Goal: Task Accomplishment & Management: Use online tool/utility

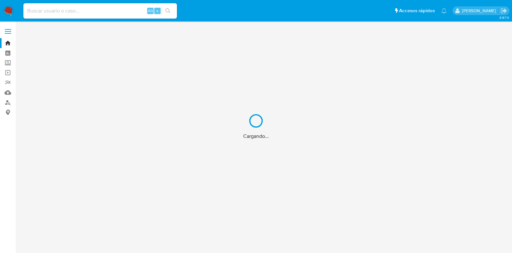
click at [105, 16] on div "Cargando..." at bounding box center [256, 126] width 512 height 253
click at [98, 12] on div "Cargando..." at bounding box center [256, 126] width 512 height 253
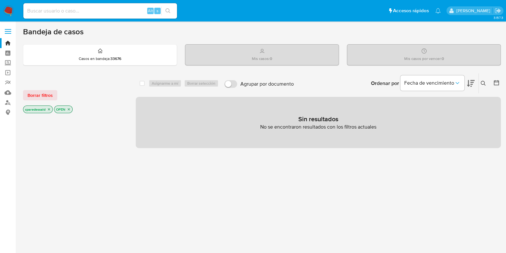
click at [81, 12] on input at bounding box center [100, 11] width 154 height 8
paste input "ElBd7f9zhCnzjWe6ohbjF51h"
type input "ElBd7f9zhCnzjWe6ohbjF51h"
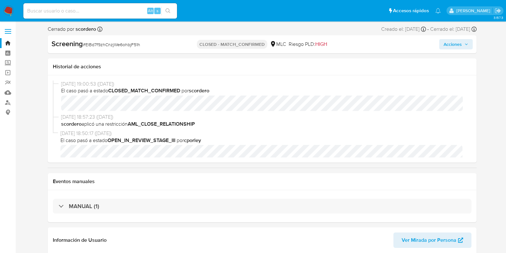
select select "10"
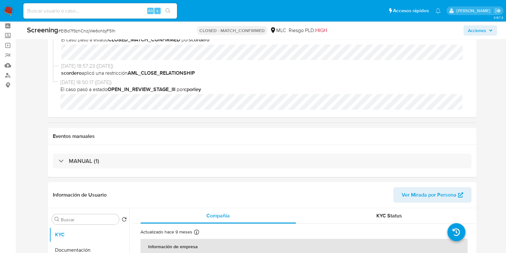
scroll to position [40, 0]
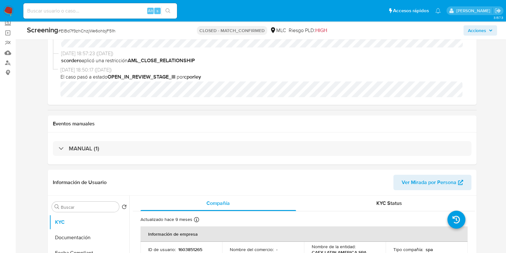
click at [145, 155] on div "MANUAL (1)" at bounding box center [262, 148] width 429 height 32
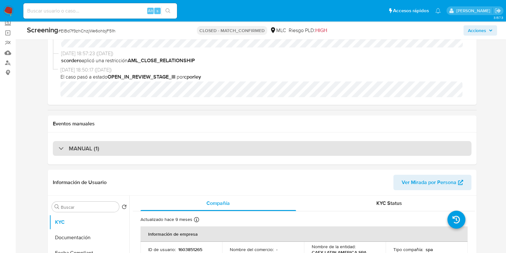
click at [149, 146] on div "MANUAL (1)" at bounding box center [262, 148] width 419 height 15
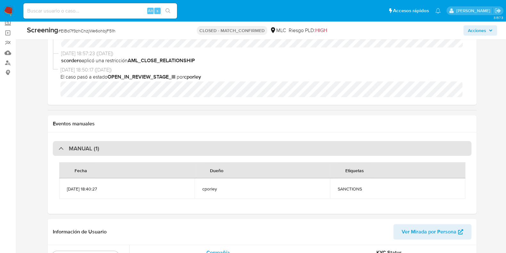
click at [149, 146] on div "MANUAL (1)" at bounding box center [262, 148] width 419 height 15
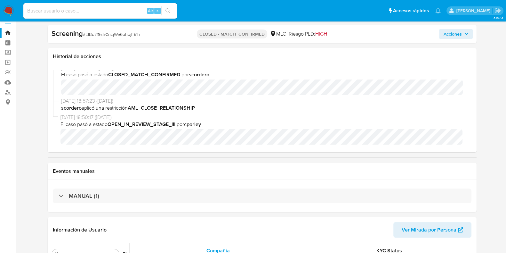
scroll to position [0, 0]
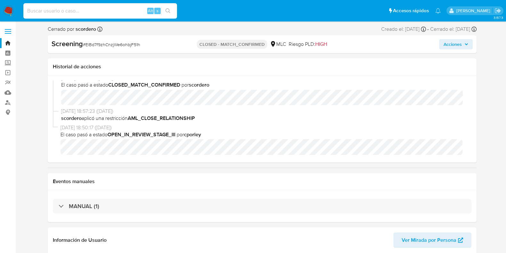
click at [68, 7] on input at bounding box center [100, 11] width 154 height 8
paste input "Rk1QOaCDZv4PnYt5yf52zLIp"
type input "Rk1QOaCDZv4PnYt5yf52zLIp"
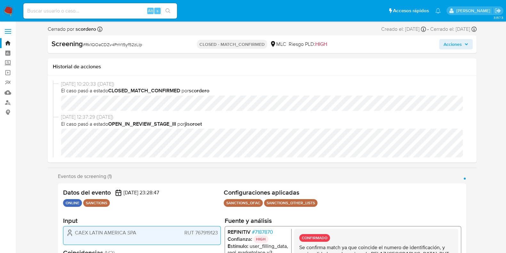
select select "10"
